Goal: Information Seeking & Learning: Find contact information

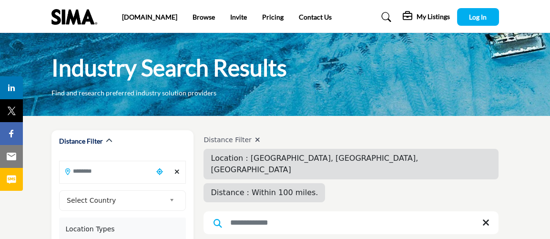
type input "**********"
click at [178, 176] on div "Clear search location" at bounding box center [177, 172] width 13 height 21
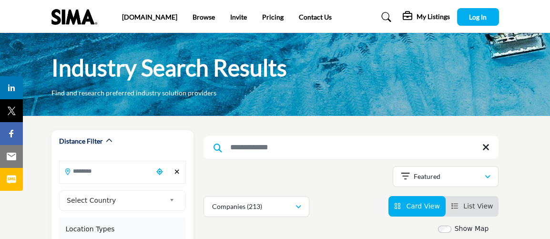
drag, startPoint x: 176, startPoint y: 167, endPoint x: 251, endPoint y: 152, distance: 76.9
click at [176, 169] on div "Clear search location" at bounding box center [177, 172] width 13 height 21
click at [91, 180] on input "Search Location" at bounding box center [107, 171] width 94 height 19
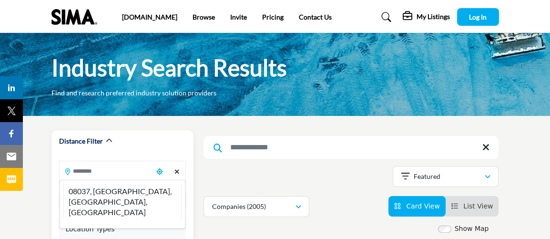
click at [109, 174] on input "Search Location" at bounding box center [107, 171] width 94 height 19
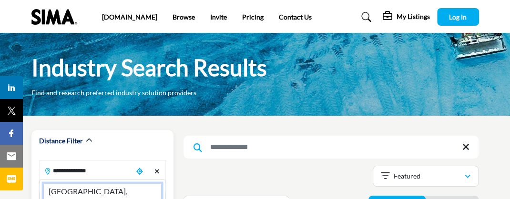
type input "**********"
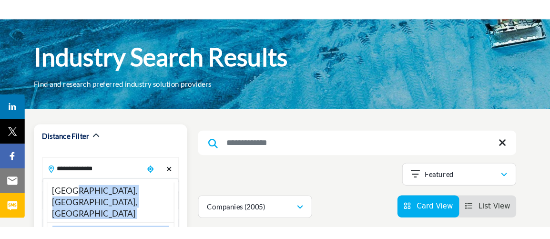
scroll to position [30, 0]
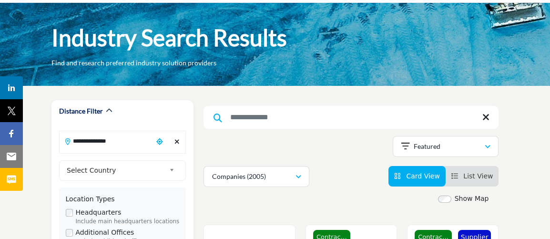
click at [262, 123] on input "Search Keyword" at bounding box center [351, 117] width 295 height 23
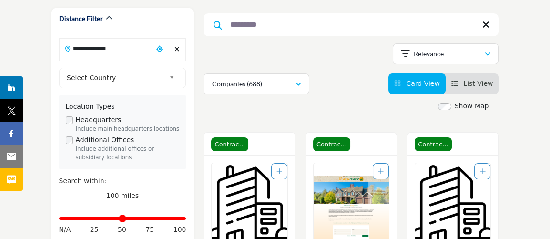
scroll to position [43, 0]
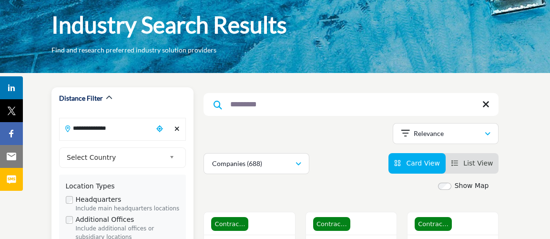
type input "*********"
click at [169, 161] on link "Select Country" at bounding box center [120, 158] width 115 height 12
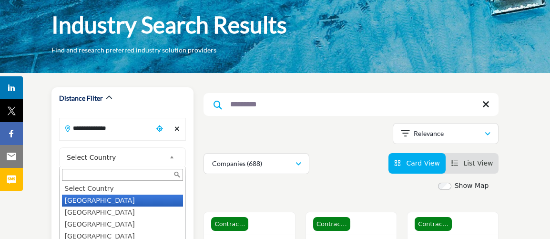
click at [139, 198] on li "[GEOGRAPHIC_DATA]" at bounding box center [123, 201] width 122 height 12
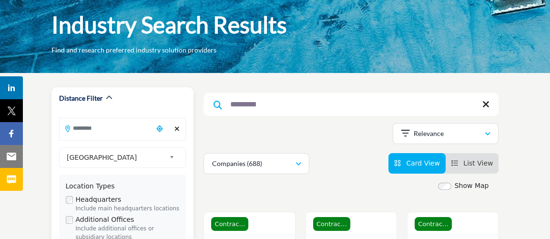
click at [90, 136] on input "Search Location" at bounding box center [107, 128] width 94 height 19
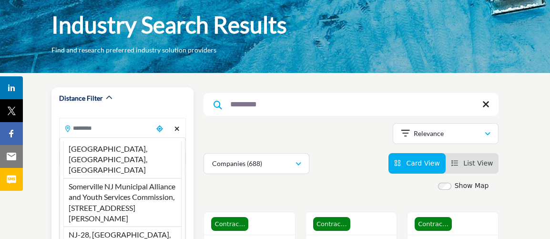
drag, startPoint x: 97, startPoint y: 148, endPoint x: 118, endPoint y: 161, distance: 24.2
click at [97, 148] on li "[GEOGRAPHIC_DATA], [GEOGRAPHIC_DATA], [GEOGRAPHIC_DATA]" at bounding box center [122, 159] width 119 height 37
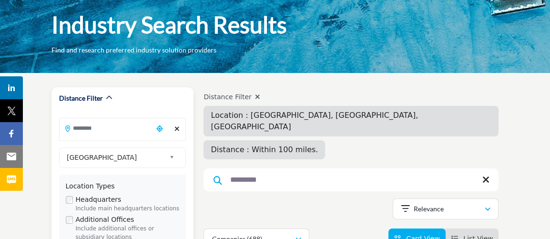
type input "**********"
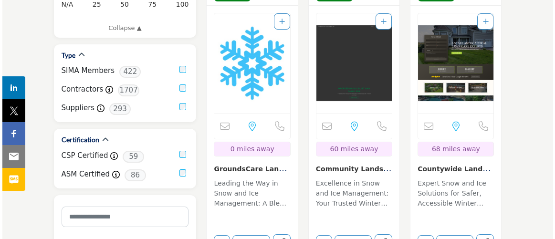
scroll to position [390, 0]
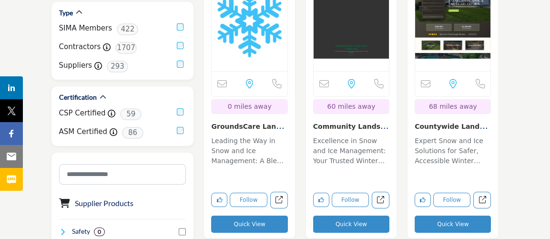
click at [251, 216] on button "Quick View" at bounding box center [249, 224] width 76 height 17
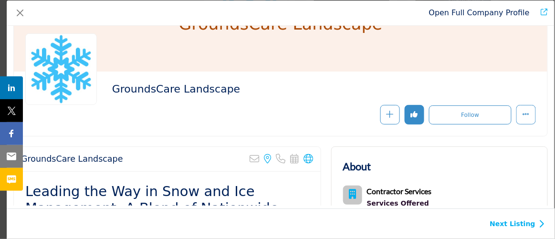
scroll to position [43, 0]
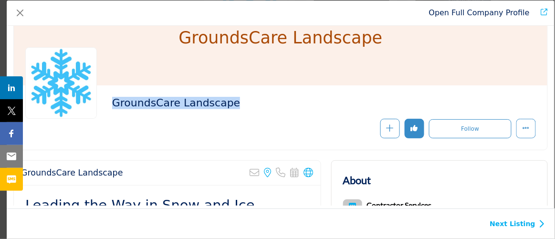
drag, startPoint x: 113, startPoint y: 104, endPoint x: 214, endPoint y: 121, distance: 102.0
click at [214, 121] on div "GroundsCare Landscape Follow" at bounding box center [323, 117] width 423 height 41
copy div "GroundsCare Landscape"
drag, startPoint x: 21, startPoint y: 12, endPoint x: 30, endPoint y: 18, distance: 10.1
click at [21, 12] on button "Close" at bounding box center [19, 12] width 13 height 13
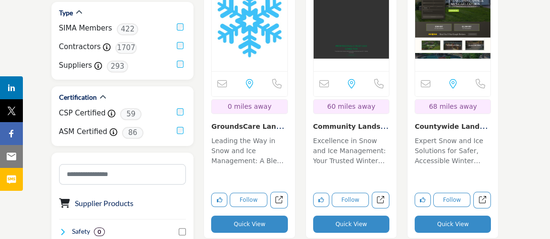
click at [356, 216] on button "Quick View" at bounding box center [351, 224] width 76 height 17
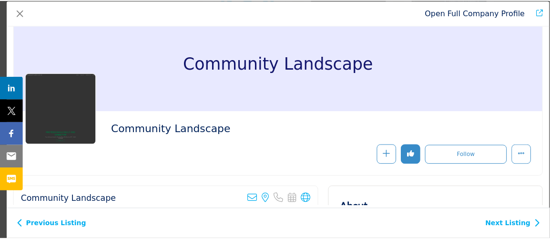
scroll to position [0, 0]
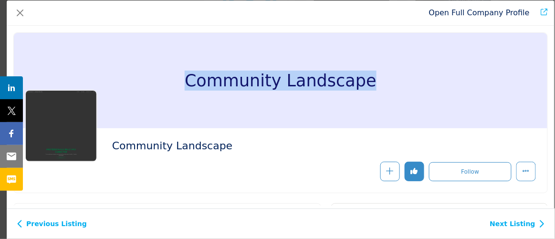
drag, startPoint x: 192, startPoint y: 84, endPoint x: 367, endPoint y: 85, distance: 175.0
click at [367, 85] on div "Community Landscape" at bounding box center [280, 80] width 533 height 95
copy h1 "Community Landscape"
click at [25, 18] on button "Close" at bounding box center [19, 12] width 13 height 13
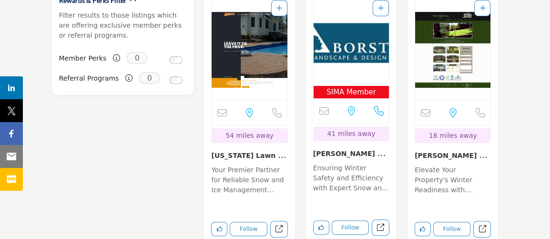
scroll to position [997, 0]
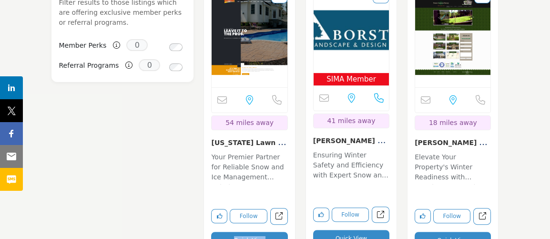
drag, startPoint x: 231, startPoint y: 213, endPoint x: 231, endPoint y: 208, distance: 5.3
click at [231, 209] on div "Sorry, but this listing is on a subscription plan which does not allow users to…" at bounding box center [249, 117] width 91 height 277
click at [232, 232] on button "Quick View" at bounding box center [249, 240] width 76 height 17
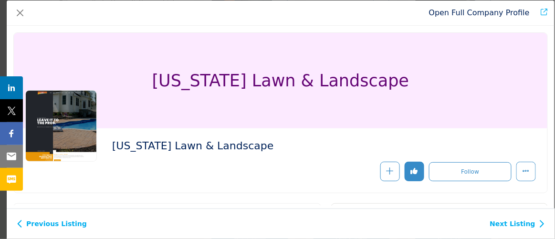
drag, startPoint x: 159, startPoint y: 76, endPoint x: 403, endPoint y: 75, distance: 244.1
click at [408, 74] on div "[US_STATE] Lawn & Landscape" at bounding box center [280, 80] width 533 height 95
copy h1 "[US_STATE] Lawn & Landscape"
click at [24, 11] on button "Close" at bounding box center [19, 12] width 13 height 13
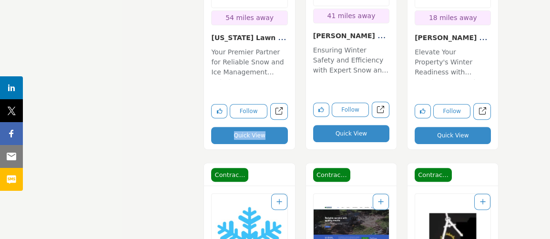
scroll to position [1083, 0]
